Goal: Information Seeking & Learning: Learn about a topic

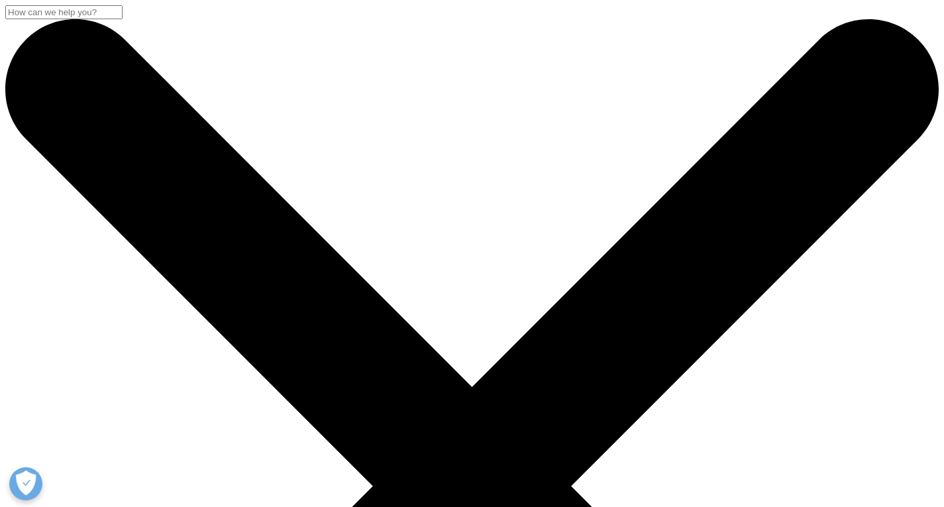
type input "vietnam in.vitro diagnostics market"
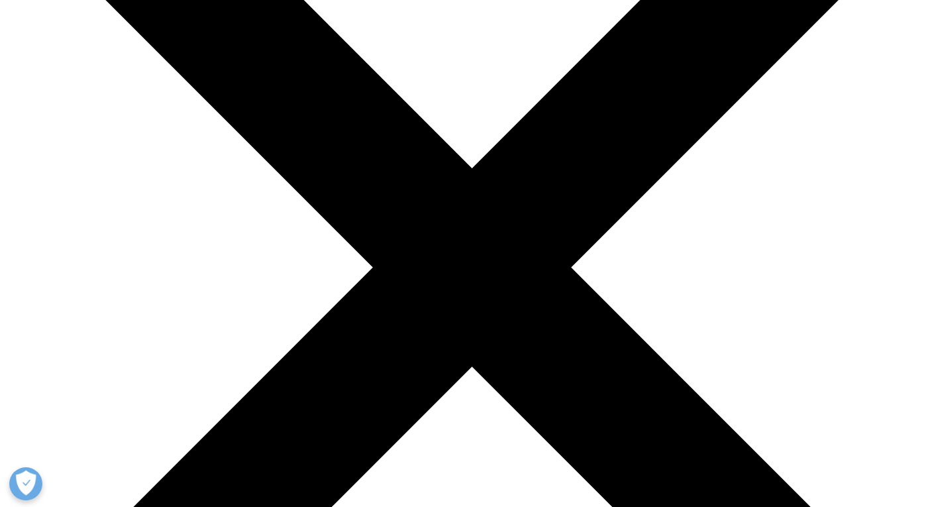
scroll to position [217, 0]
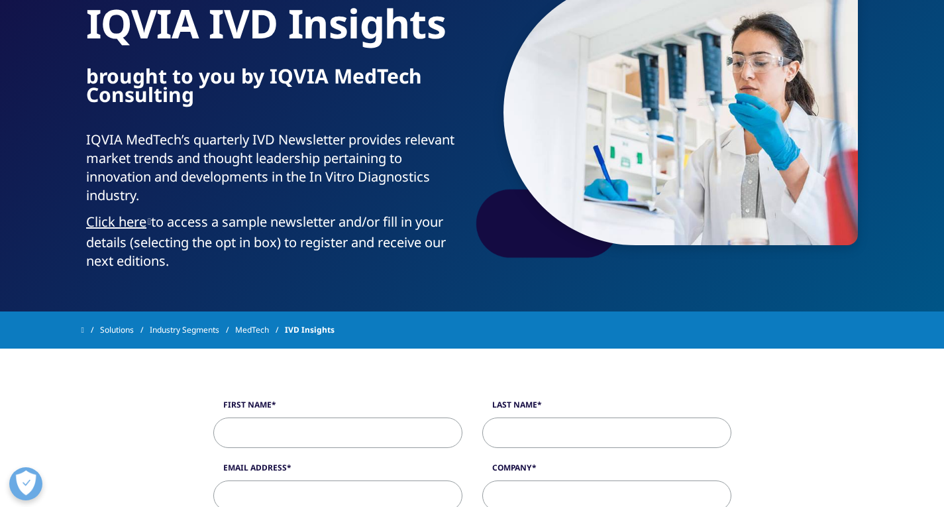
scroll to position [142, 0]
